Goal: Information Seeking & Learning: Learn about a topic

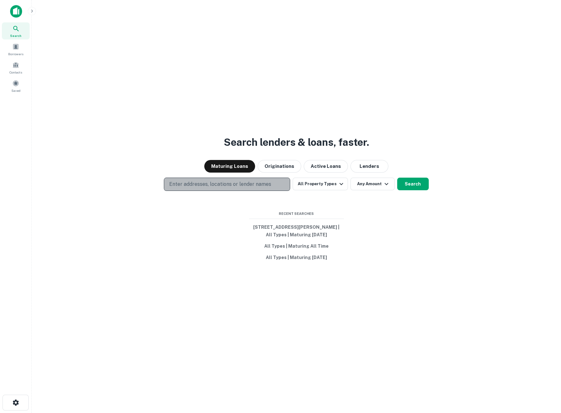
click at [203, 185] on p "Enter addresses, locations or lender names" at bounding box center [220, 185] width 102 height 8
type input "**********"
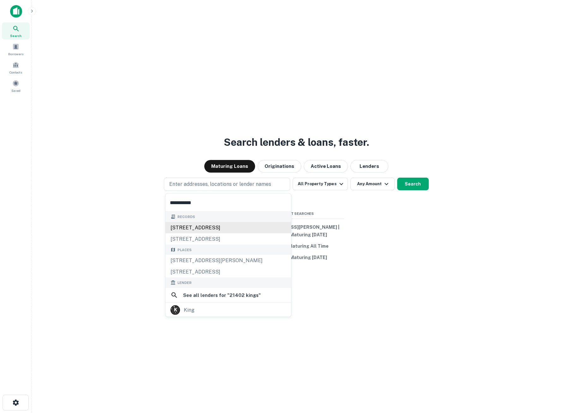
click at [212, 227] on div "[STREET_ADDRESS]" at bounding box center [228, 227] width 126 height 11
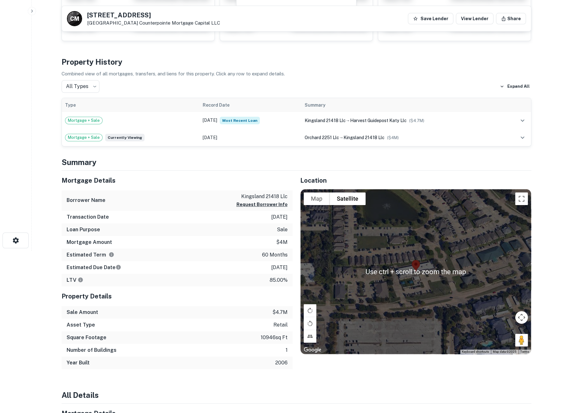
scroll to position [175, 0]
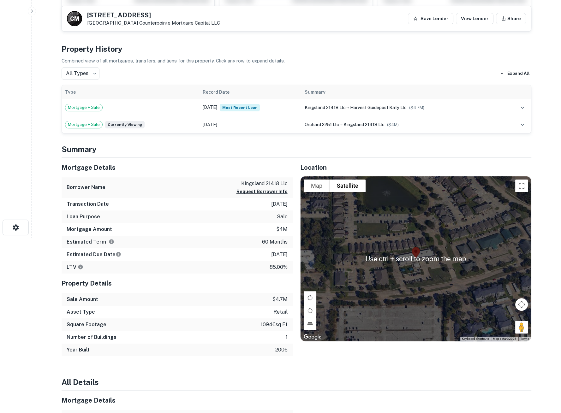
click at [418, 265] on div at bounding box center [416, 258] width 230 height 165
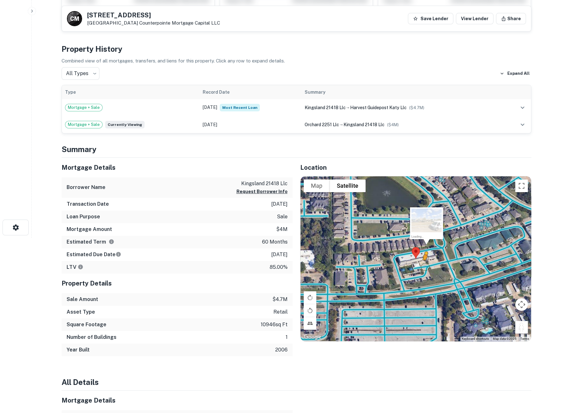
drag, startPoint x: 519, startPoint y: 324, endPoint x: 421, endPoint y: 264, distance: 114.6
click at [421, 264] on div "To activate drag with keyboard, press Alt + Enter. Once in keyboard drag state,…" at bounding box center [416, 258] width 230 height 165
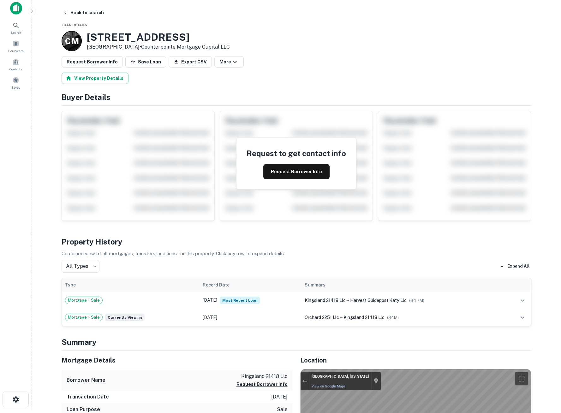
scroll to position [0, 0]
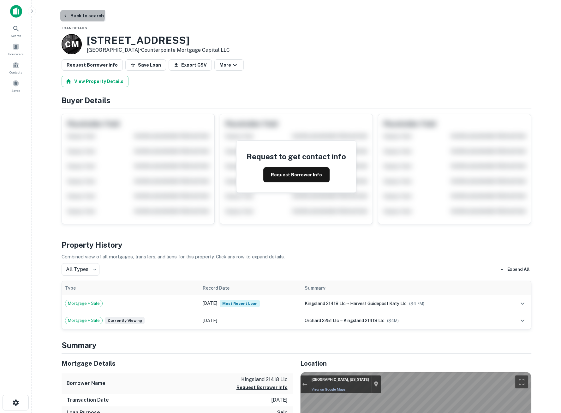
click at [72, 14] on button "Back to search" at bounding box center [83, 15] width 46 height 11
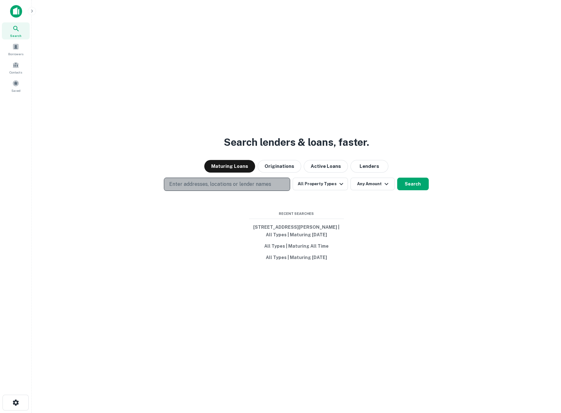
click at [223, 181] on p "Enter addresses, locations or lender names" at bounding box center [220, 185] width 102 height 8
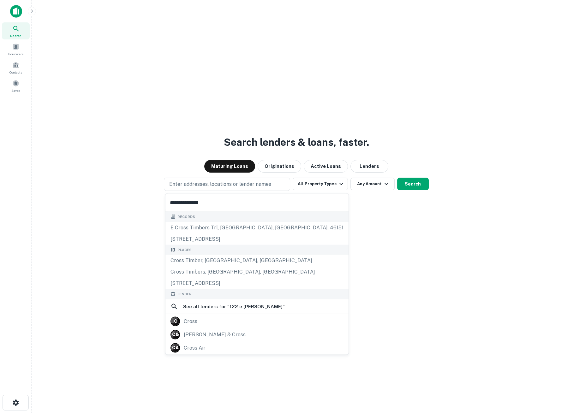
type input "**********"
